Goal: Communication & Community: Answer question/provide support

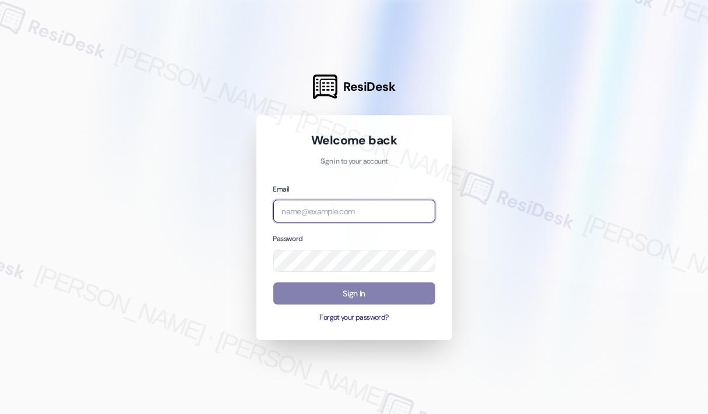
click at [367, 209] on input "email" at bounding box center [354, 211] width 162 height 23
type input "[EMAIL_ADDRESS][PERSON_NAME][DOMAIN_NAME]"
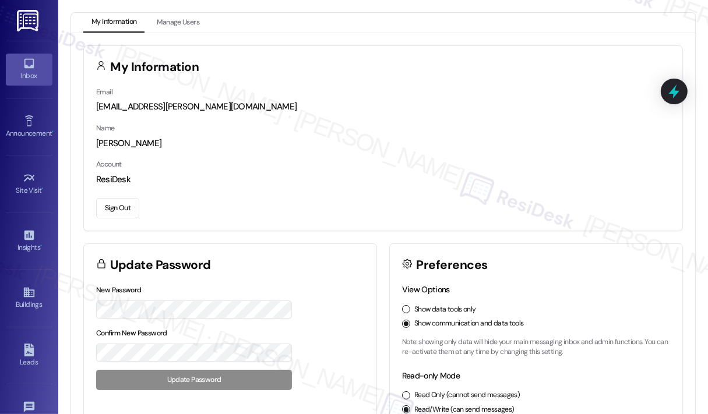
click at [36, 75] on div "Inbox" at bounding box center [29, 76] width 58 height 12
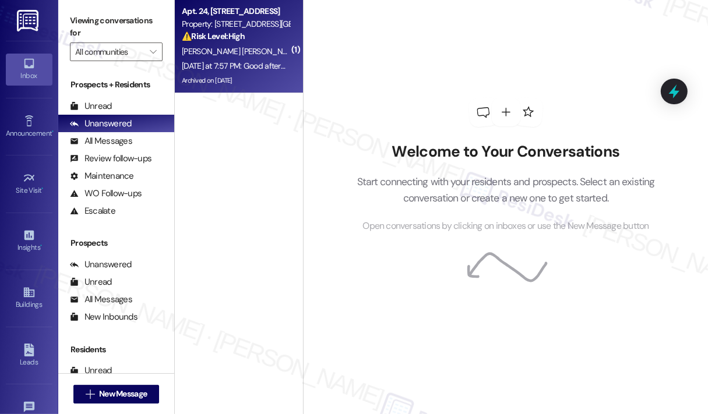
click at [270, 59] on div "[DATE] at 7:57 PM: Good afternoon [PERSON_NAME], I had messaged [PERSON_NAME] e…" at bounding box center [236, 66] width 110 height 15
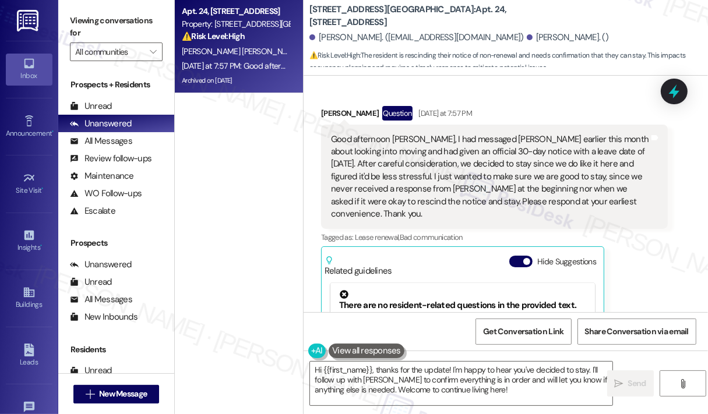
scroll to position [1793, 0]
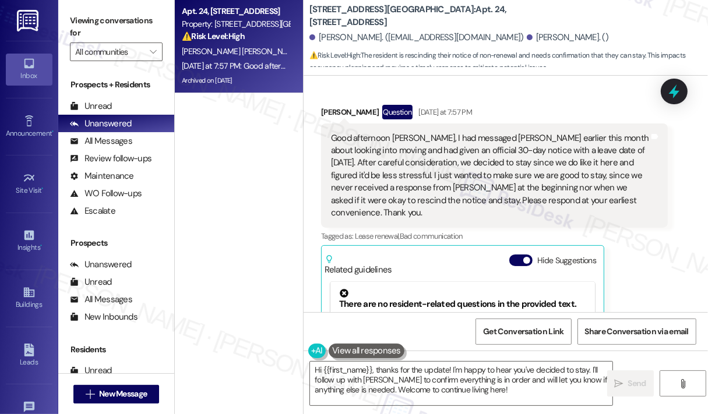
click at [627, 238] on div "[PERSON_NAME] Question [DATE] at 7:57 PM Good afternoon [PERSON_NAME], I had me…" at bounding box center [494, 275] width 347 height 341
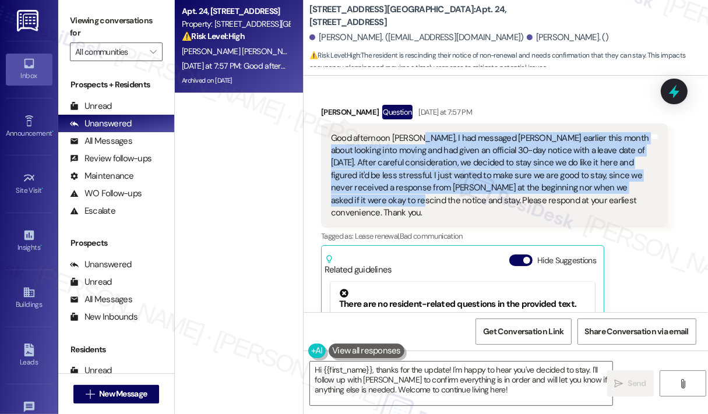
drag, startPoint x: 389, startPoint y: 188, endPoint x: 415, endPoint y: 126, distance: 66.4
click at [415, 132] on div "Good afternoon [PERSON_NAME], I had messaged [PERSON_NAME] earlier this month a…" at bounding box center [490, 175] width 318 height 87
copy div "I had messaged [PERSON_NAME] earlier this month about looking into moving and h…"
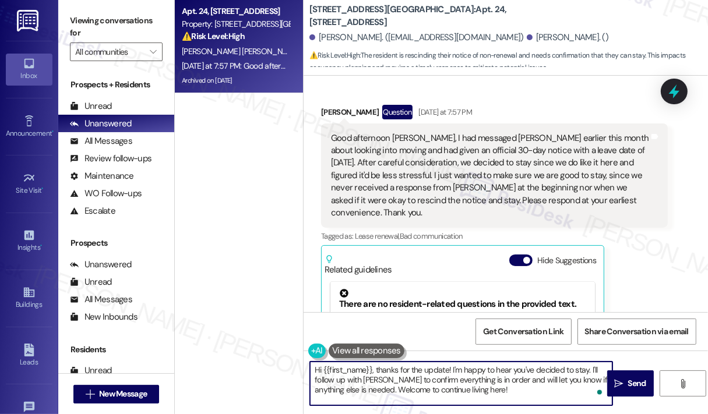
drag, startPoint x: 491, startPoint y: 391, endPoint x: 373, endPoint y: 367, distance: 120.2
click at [373, 367] on textarea "Hi {{first_name}}, thanks for the update! I'm happy to hear you've decided to s…" at bounding box center [461, 384] width 303 height 44
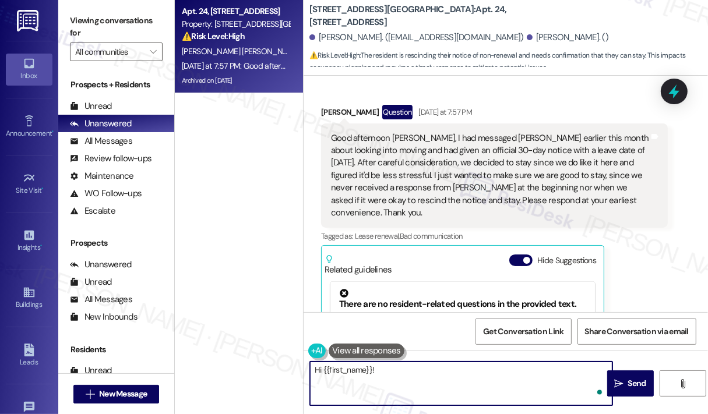
paste textarea "Thank you for reaching out. Can you confirm if you submitted your 30-day notice…"
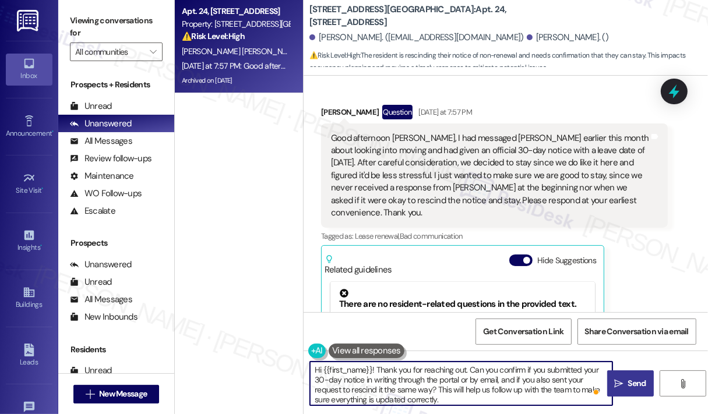
type textarea "Hi {{first_name}}! Thank you for reaching out. Can you confirm if you submitted…"
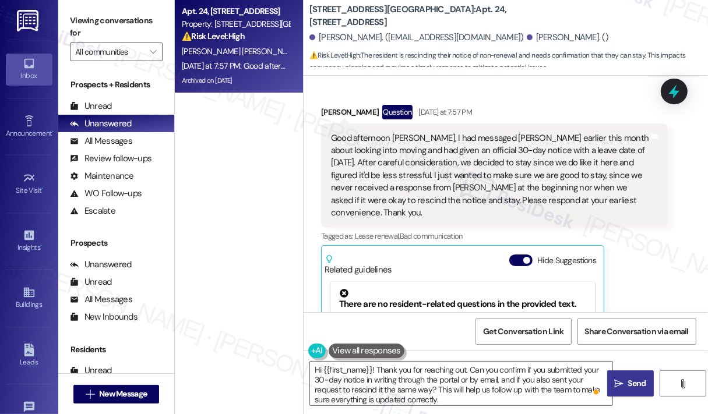
click at [628, 388] on span "Send" at bounding box center [637, 384] width 18 height 12
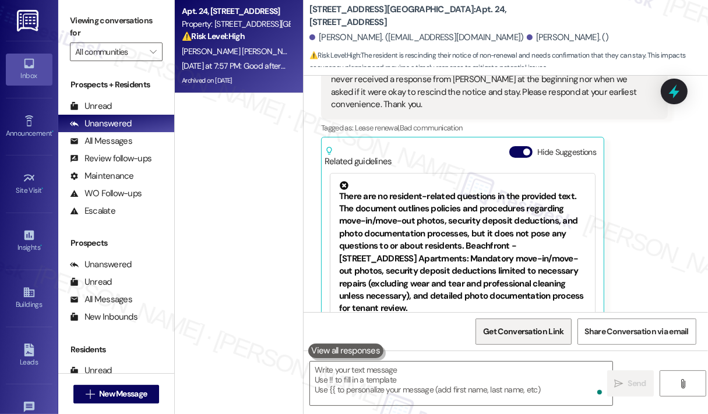
scroll to position [1909, 0]
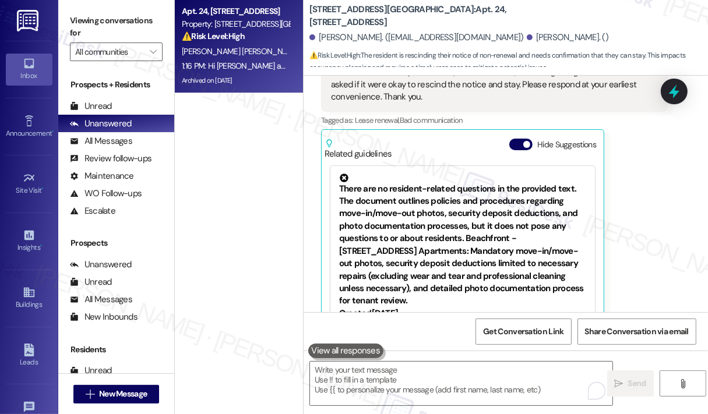
click at [647, 249] on div "[PERSON_NAME] Question [DATE] at 7:57 PM Good afternoon [PERSON_NAME], I had me…" at bounding box center [494, 159] width 347 height 341
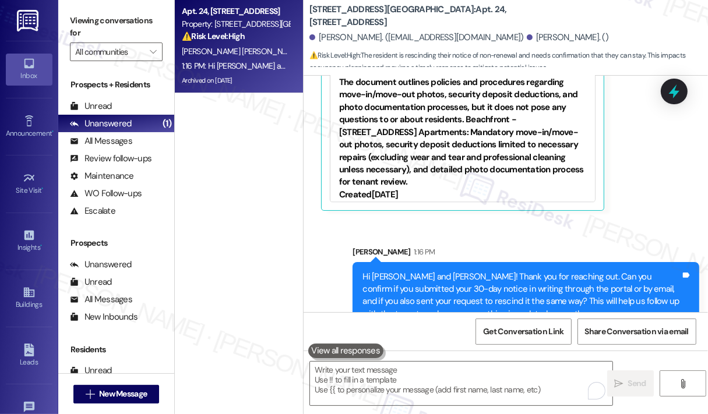
click at [536, 246] on div "[PERSON_NAME] 1:16 PM" at bounding box center [526, 254] width 347 height 16
